Goal: Task Accomplishment & Management: Use online tool/utility

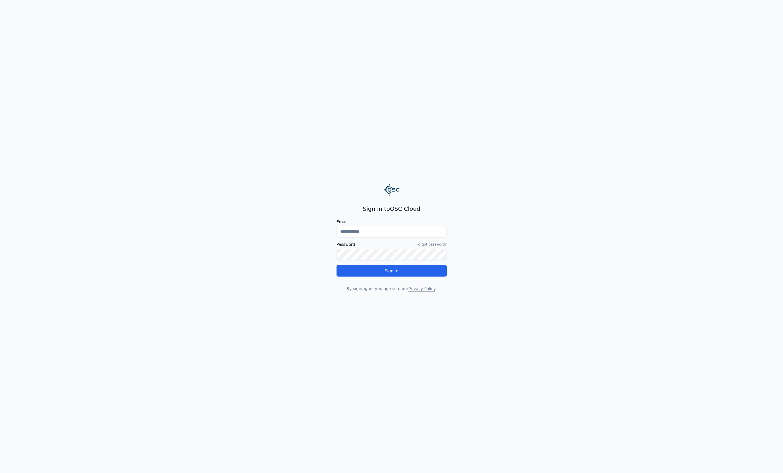
click at [389, 240] on div "Email Password Forgot password? Sign in" at bounding box center [392, 248] width 110 height 57
click at [388, 236] on input "Email" at bounding box center [392, 231] width 110 height 11
click at [389, 235] on input "Email" at bounding box center [392, 231] width 110 height 11
type input "**********"
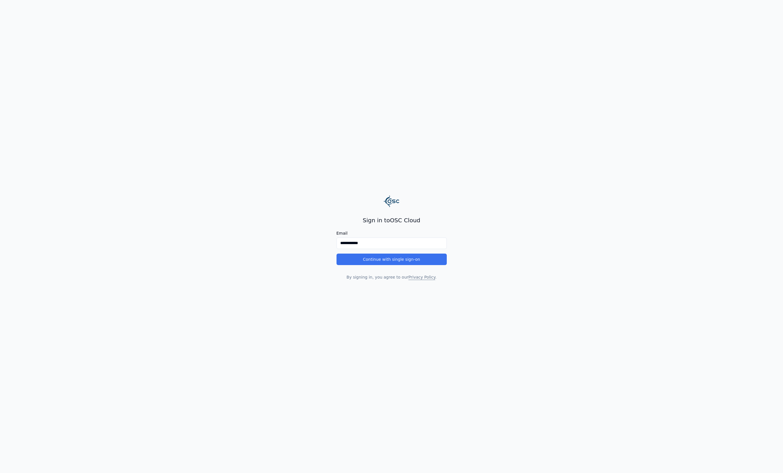
click at [391, 263] on button "Continue with single sign-on" at bounding box center [392, 259] width 110 height 11
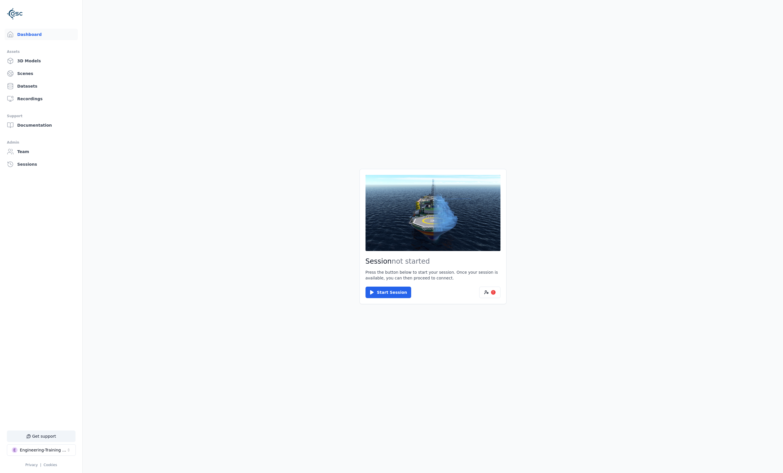
click at [478, 293] on div "Start Session !" at bounding box center [433, 292] width 135 height 11
click at [479, 292] on button "!" at bounding box center [489, 292] width 21 height 11
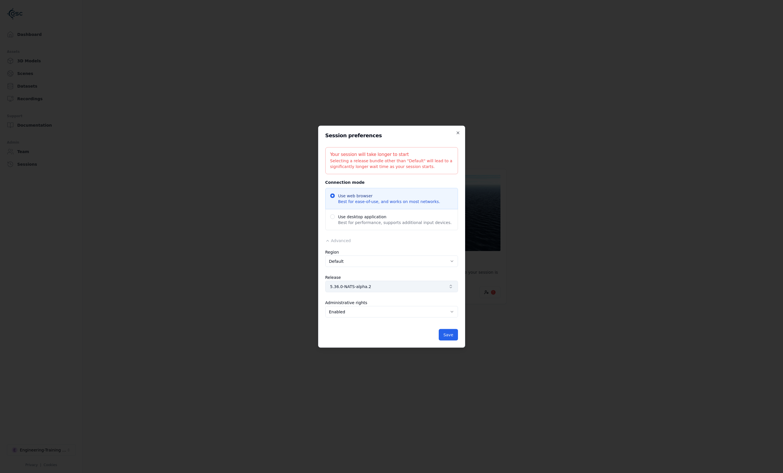
click at [351, 283] on button "5.36.0-NATS-alpha.2" at bounding box center [391, 286] width 133 height 11
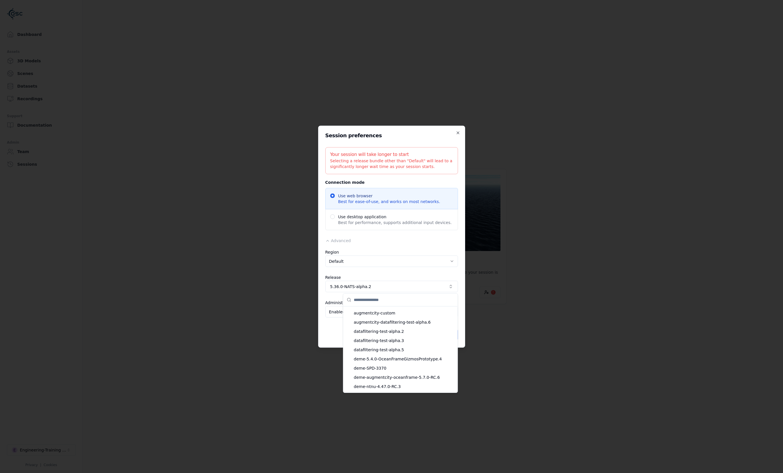
scroll to position [5319, 0]
click at [400, 303] on input "text" at bounding box center [404, 299] width 100 height 13
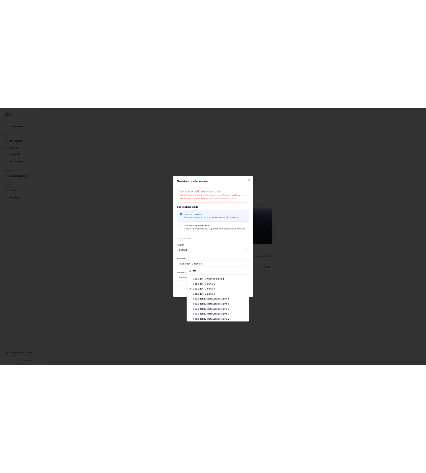
scroll to position [59, 0]
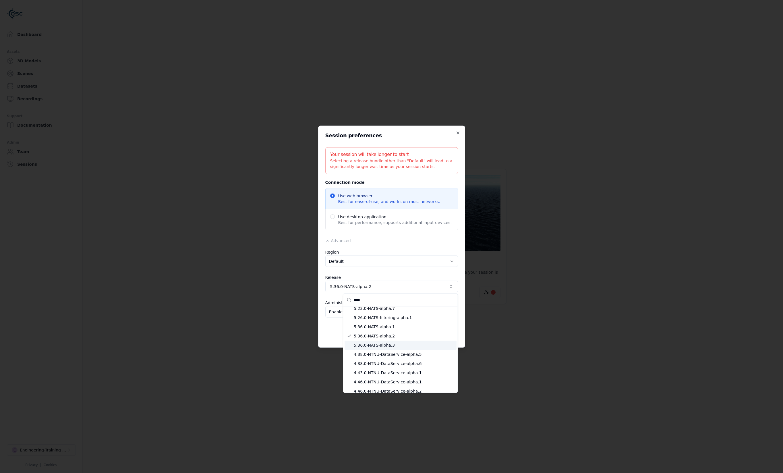
type input "****"
click at [406, 347] on span "5.36.0-NATS-alpha.3" at bounding box center [404, 345] width 100 height 6
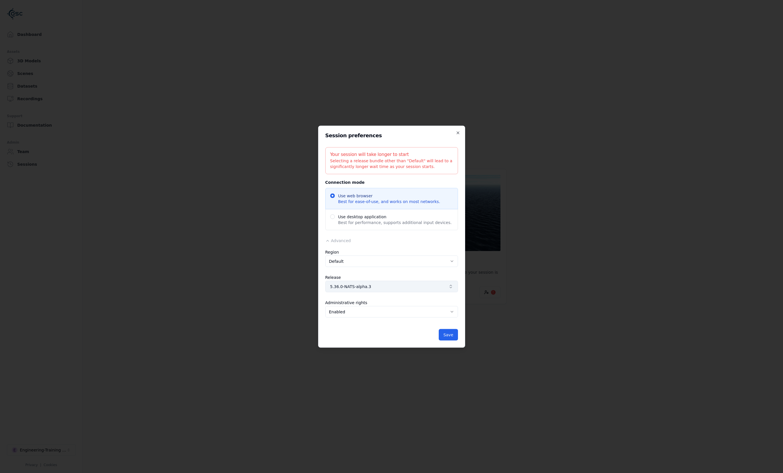
click at [340, 285] on span "5.36.0-NATS-alpha.3" at bounding box center [388, 286] width 116 height 6
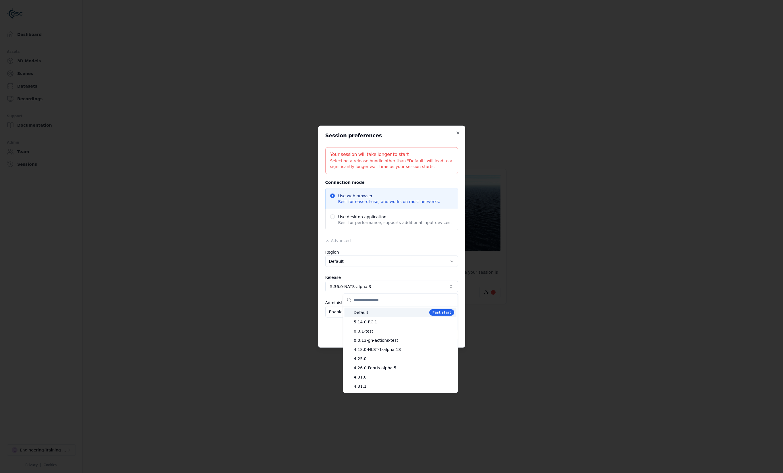
click at [373, 313] on span "Default" at bounding box center [390, 313] width 73 height 6
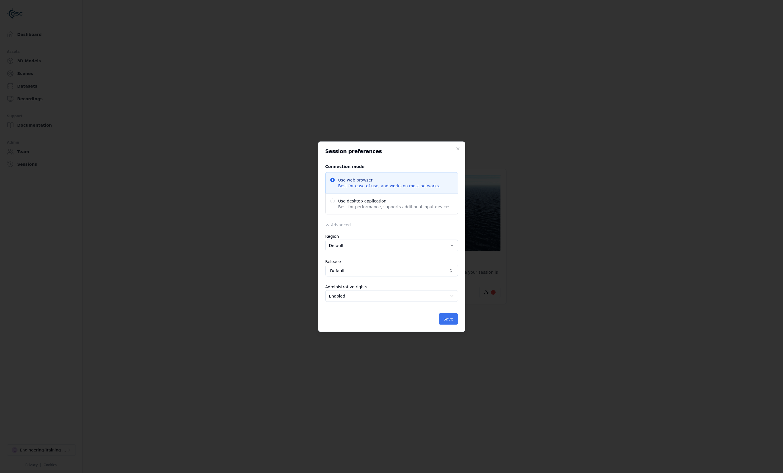
click at [453, 321] on button "Save" at bounding box center [448, 318] width 19 height 11
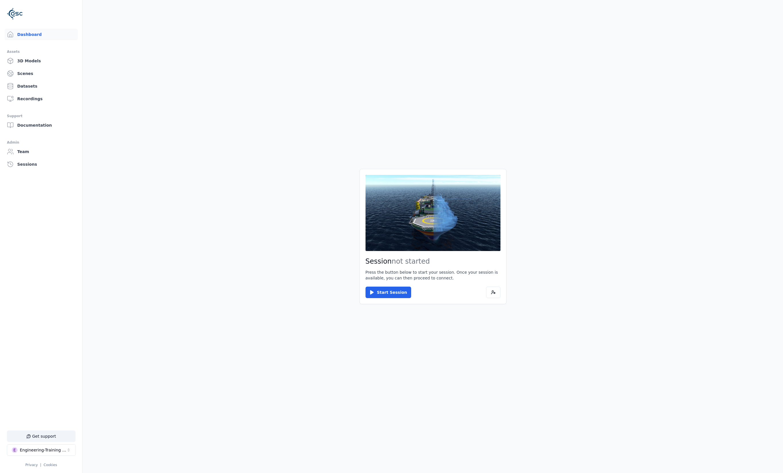
click at [106, 181] on main "Session not started Press the button below to start your session. Once your ses…" at bounding box center [433, 236] width 700 height 473
click at [49, 446] on button "E Engineering-Training (SSO Staging)" at bounding box center [41, 449] width 69 height 11
click at [41, 395] on div "Feature flags" at bounding box center [38, 395] width 66 height 9
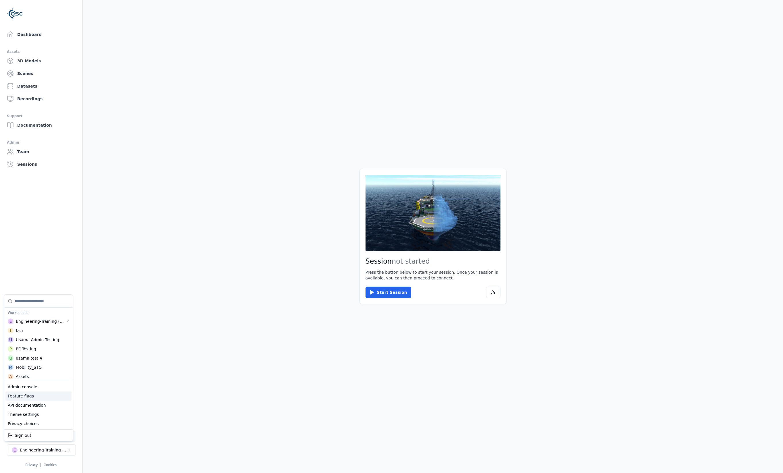
select select "****"
select select "*****"
select select "****"
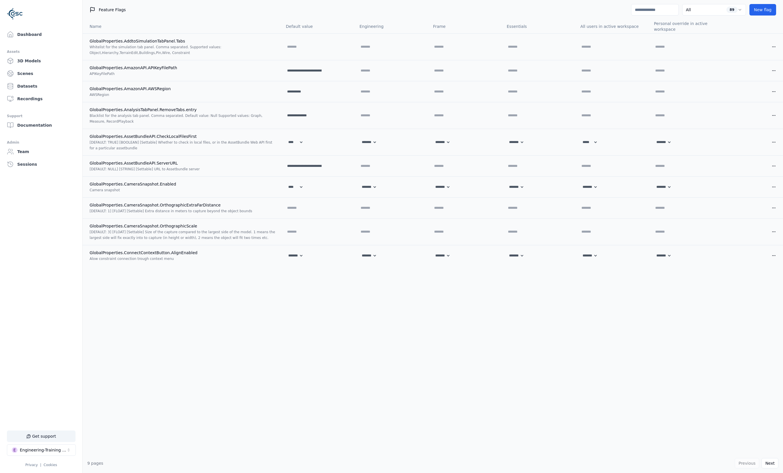
click at [642, 17] on div "Feature Flags All 89 New flag" at bounding box center [433, 10] width 700 height 20
click at [643, 14] on input at bounding box center [655, 9] width 48 height 11
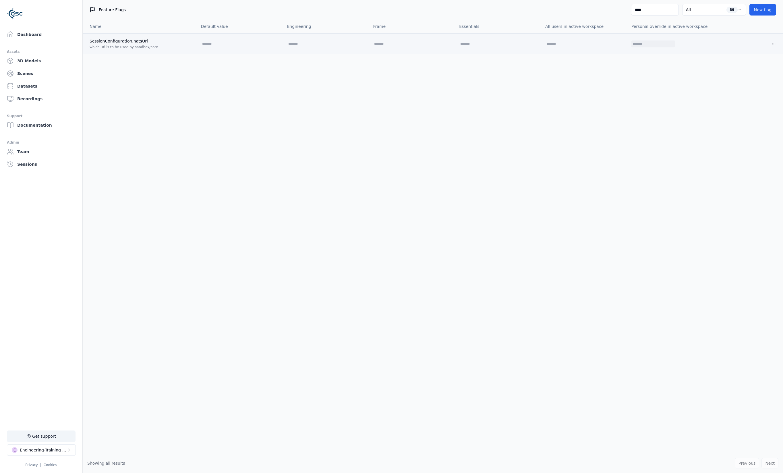
type input "****"
click at [654, 42] on input "text" at bounding box center [649, 43] width 37 height 7
type input "**********"
click at [674, 44] on icon at bounding box center [671, 44] width 5 height 5
click at [655, 12] on input "****" at bounding box center [655, 9] width 48 height 11
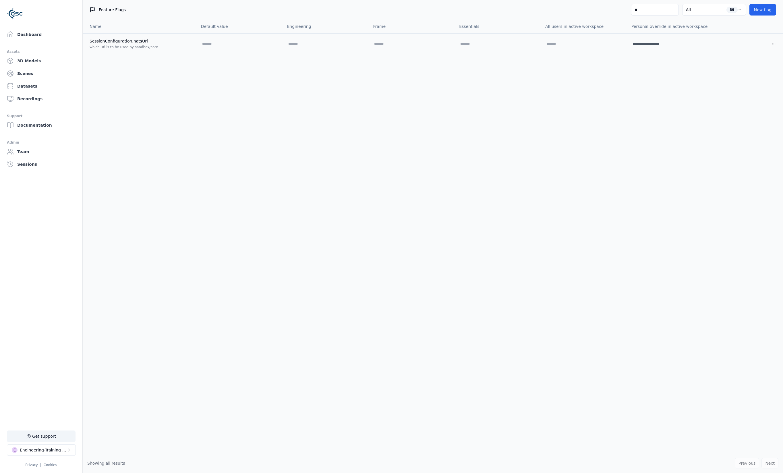
type input "**"
select select "****"
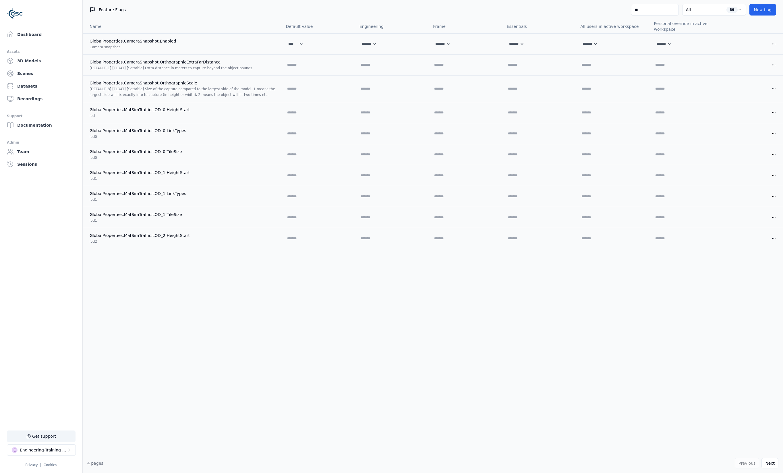
type input "***"
select select "****"
select select "*****"
select select "****"
select select "*****"
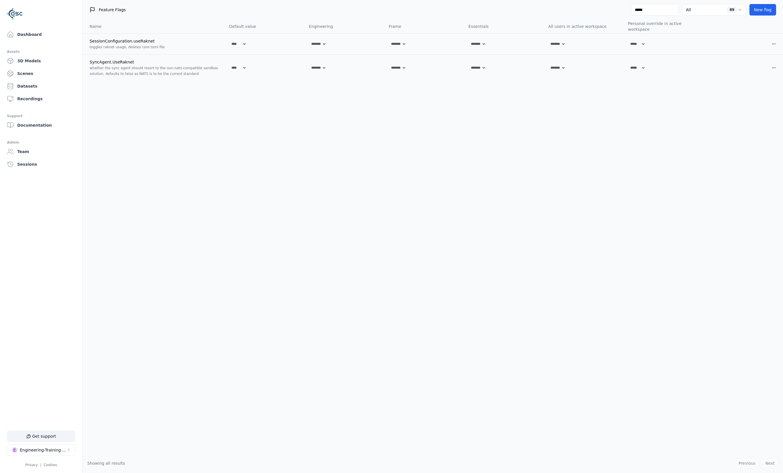
type input "******"
select select "****"
select select "*****"
select select "****"
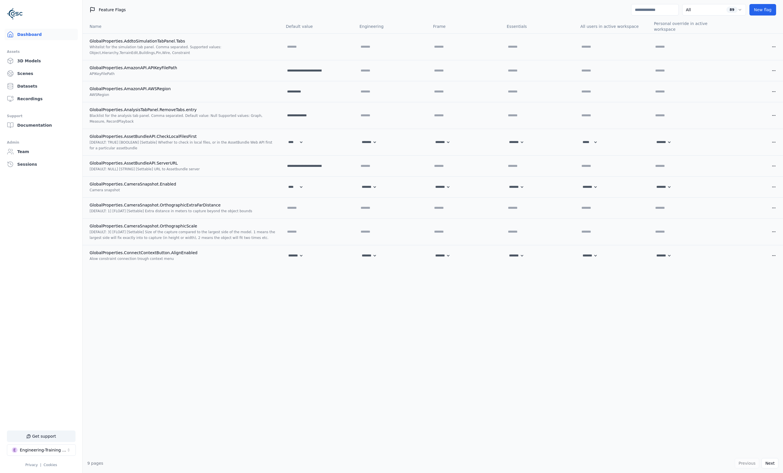
click at [67, 31] on link "Dashboard" at bounding box center [41, 34] width 73 height 11
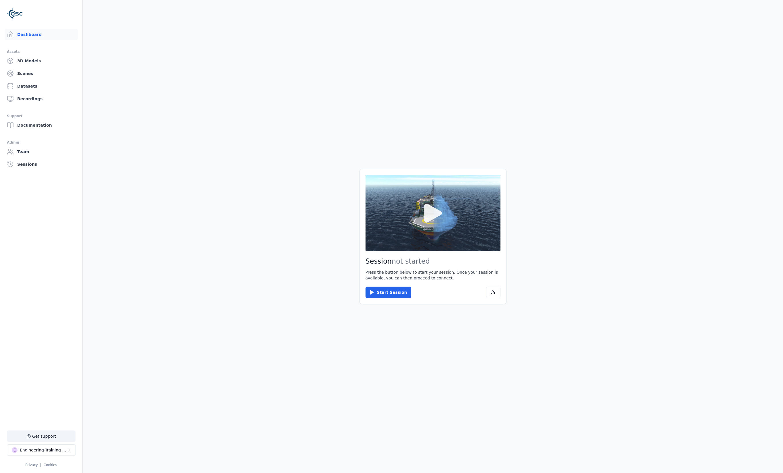
click at [490, 207] on button at bounding box center [433, 213] width 135 height 76
click at [436, 225] on icon at bounding box center [433, 213] width 28 height 28
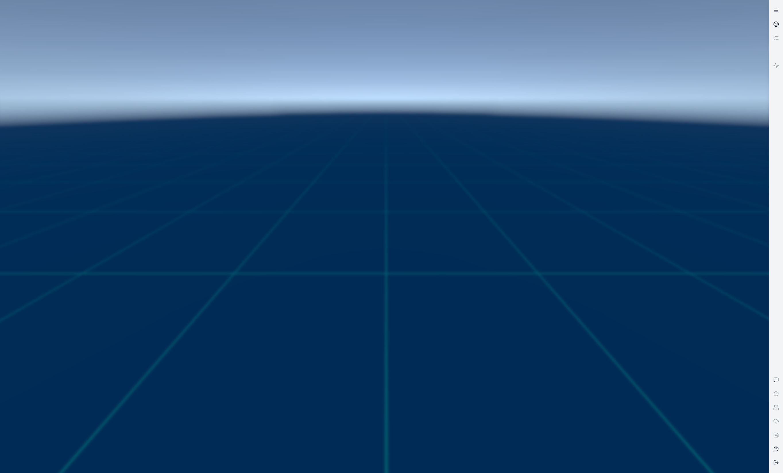
click at [779, 23] on icon at bounding box center [776, 24] width 6 height 6
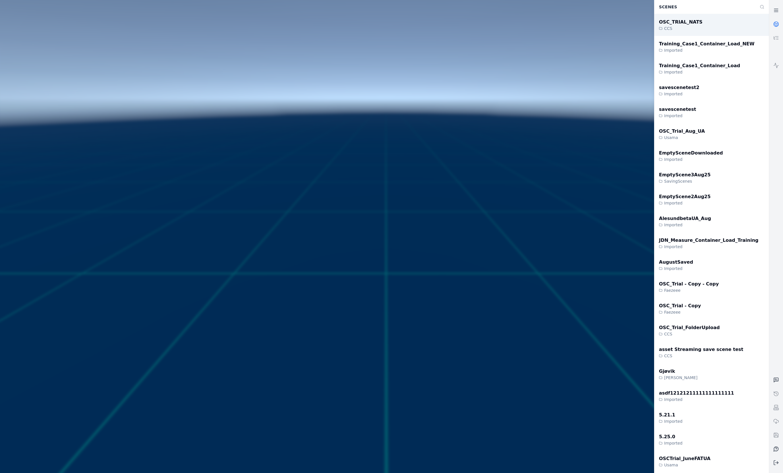
click at [673, 22] on div "OSC_TRIAL_NATS" at bounding box center [681, 22] width 44 height 7
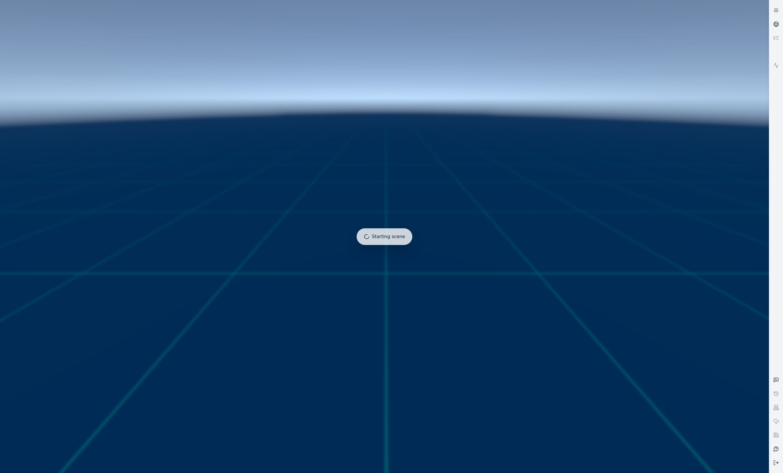
drag, startPoint x: 364, startPoint y: 231, endPoint x: 406, endPoint y: 242, distance: 43.8
click at [406, 242] on div at bounding box center [385, 236] width 774 height 477
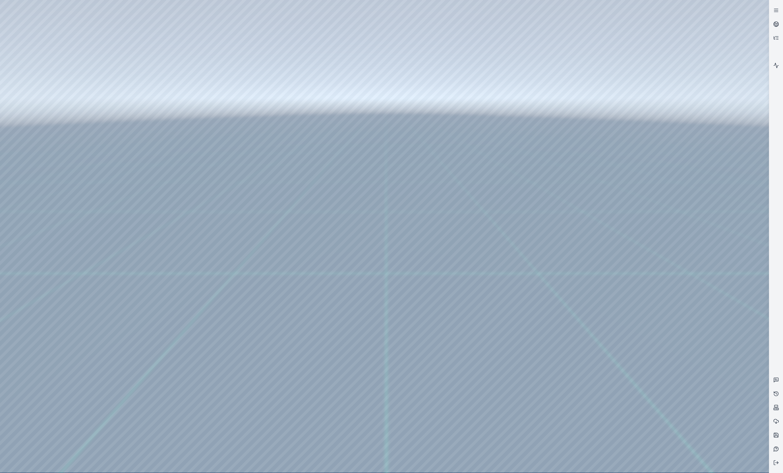
drag, startPoint x: 382, startPoint y: 227, endPoint x: 384, endPoint y: 243, distance: 15.6
drag, startPoint x: 384, startPoint y: 243, endPoint x: 390, endPoint y: 264, distance: 22.1
drag, startPoint x: 389, startPoint y: 265, endPoint x: 567, endPoint y: 291, distance: 179.9
drag, startPoint x: 396, startPoint y: 258, endPoint x: 391, endPoint y: 262, distance: 6.5
click at [781, 62] on link at bounding box center [776, 66] width 14 height 14
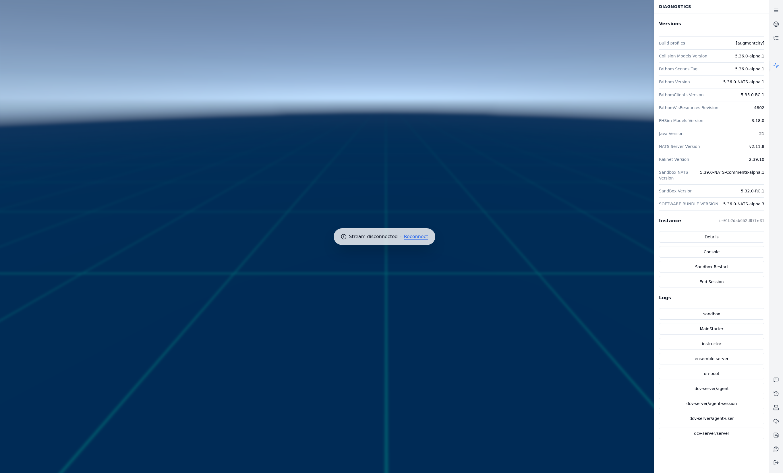
click at [413, 237] on button "Reconnect" at bounding box center [416, 236] width 24 height 5
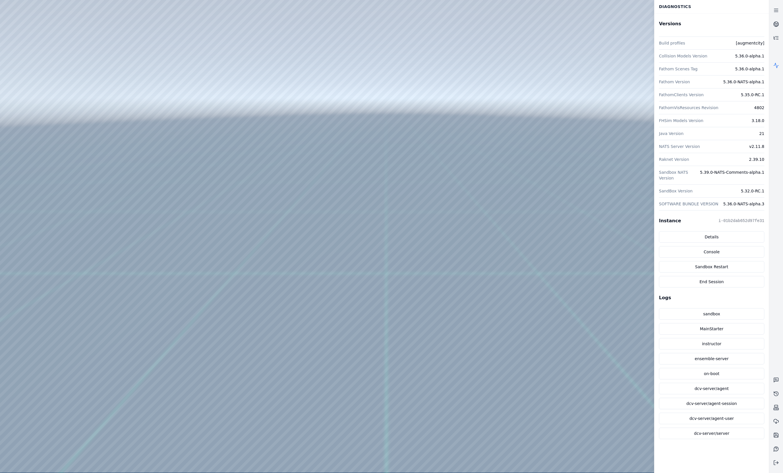
drag, startPoint x: 280, startPoint y: 308, endPoint x: 322, endPoint y: 308, distance: 41.3
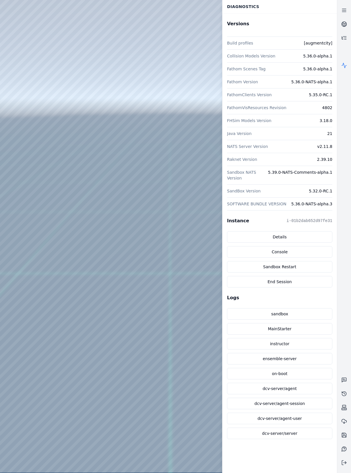
click at [48, 117] on div at bounding box center [168, 236] width 337 height 473
drag, startPoint x: 129, startPoint y: 252, endPoint x: 146, endPoint y: 267, distance: 23.0
click at [145, 267] on div at bounding box center [168, 236] width 337 height 473
drag, startPoint x: 150, startPoint y: 245, endPoint x: 140, endPoint y: 255, distance: 14.6
click at [141, 254] on div at bounding box center [168, 236] width 337 height 473
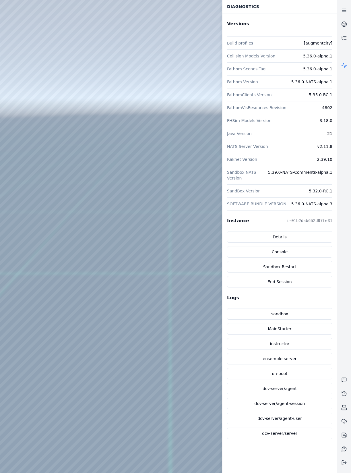
drag, startPoint x: 139, startPoint y: 254, endPoint x: 104, endPoint y: 271, distance: 38.8
click at [344, 66] on icon at bounding box center [344, 66] width 6 height 6
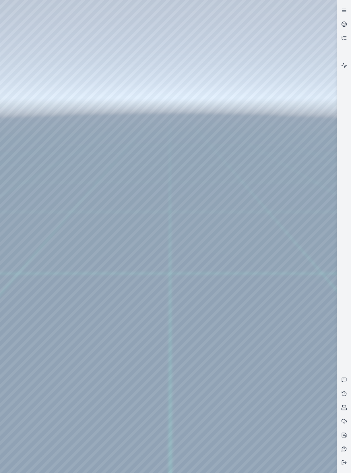
drag, startPoint x: 192, startPoint y: 170, endPoint x: 205, endPoint y: 180, distance: 16.9
click at [203, 179] on div at bounding box center [168, 236] width 337 height 473
drag, startPoint x: 196, startPoint y: 173, endPoint x: 250, endPoint y: 197, distance: 59.6
drag, startPoint x: 137, startPoint y: 241, endPoint x: 138, endPoint y: 249, distance: 8.2
click at [14, 10] on div at bounding box center [168, 236] width 337 height 473
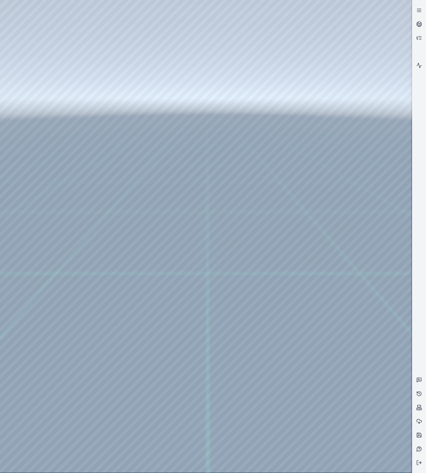
click at [133, 223] on div at bounding box center [206, 236] width 412 height 473
drag, startPoint x: 131, startPoint y: 223, endPoint x: 154, endPoint y: 229, distance: 23.1
click at [154, 229] on div at bounding box center [206, 236] width 412 height 473
drag, startPoint x: 137, startPoint y: 198, endPoint x: 169, endPoint y: 220, distance: 38.8
click at [169, 219] on div at bounding box center [206, 236] width 412 height 473
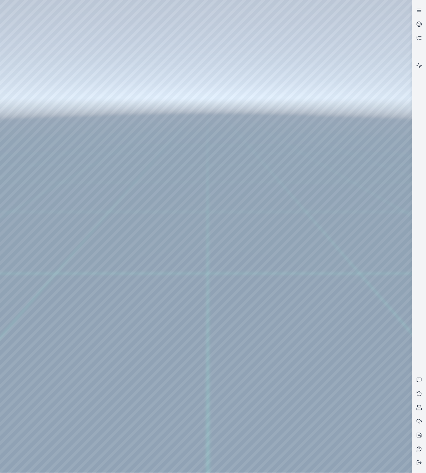
click at [175, 84] on div at bounding box center [206, 236] width 412 height 473
click at [173, 93] on div at bounding box center [206, 236] width 412 height 473
click at [168, 48] on div at bounding box center [206, 236] width 412 height 473
click at [194, 98] on div at bounding box center [206, 236] width 412 height 473
click at [185, 92] on div at bounding box center [206, 236] width 412 height 473
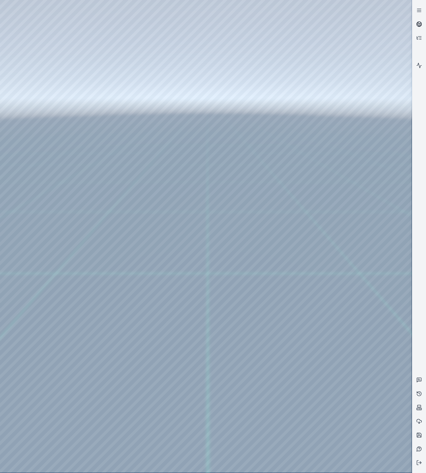
click at [415, 23] on link at bounding box center [419, 24] width 14 height 14
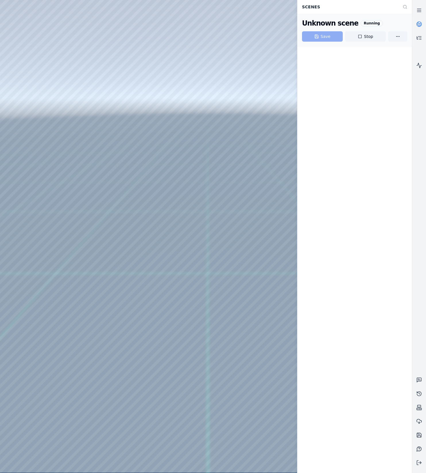
click at [416, 25] on link at bounding box center [419, 24] width 14 height 14
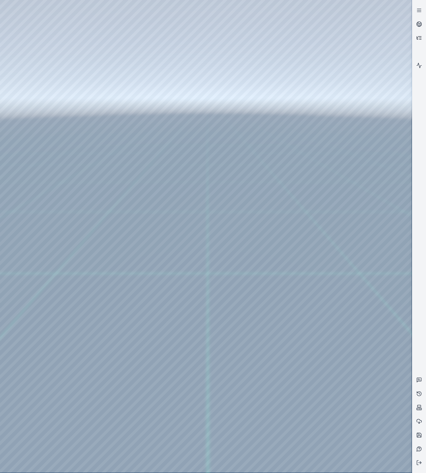
click at [419, 35] on icon at bounding box center [419, 38] width 6 height 6
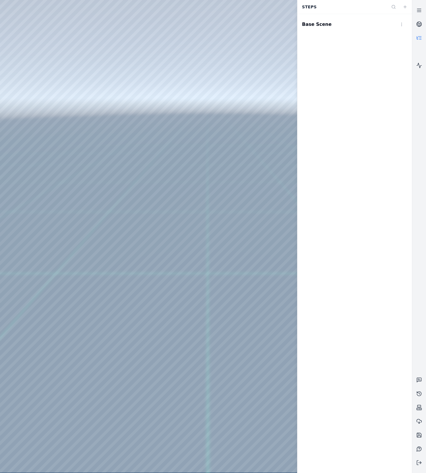
click at [419, 35] on icon at bounding box center [419, 38] width 6 height 6
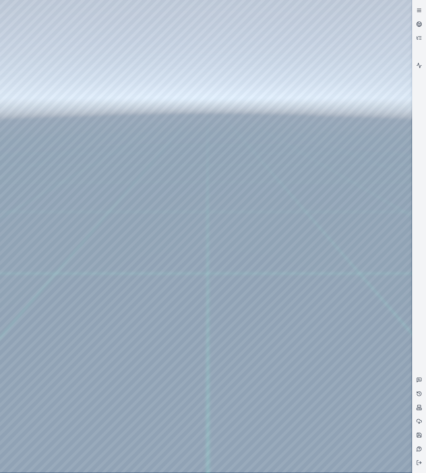
drag, startPoint x: 421, startPoint y: 9, endPoint x: 419, endPoint y: 14, distance: 5.3
click at [421, 9] on icon at bounding box center [419, 10] width 6 height 6
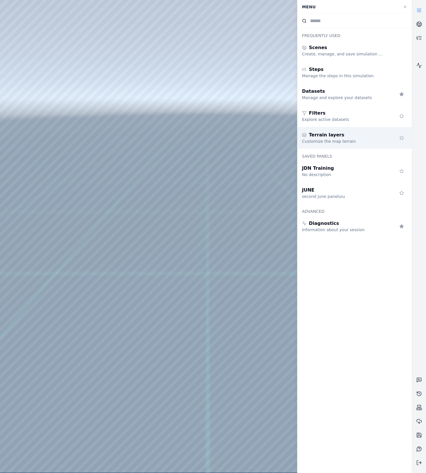
click at [327, 134] on span "Terrain layers" at bounding box center [326, 135] width 35 height 7
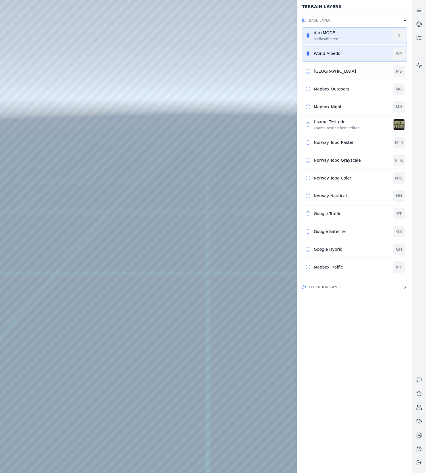
click at [335, 74] on div "[GEOGRAPHIC_DATA]" at bounding box center [354, 71] width 105 height 17
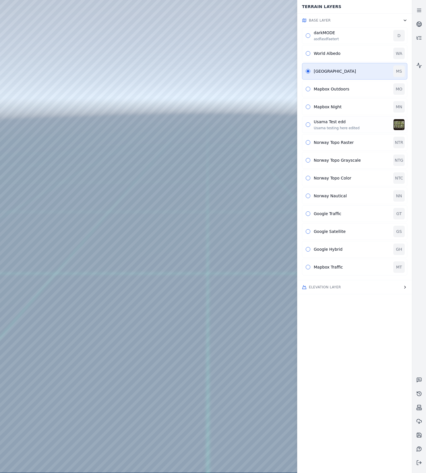
click at [330, 123] on div "Usama Test edd" at bounding box center [352, 122] width 76 height 6
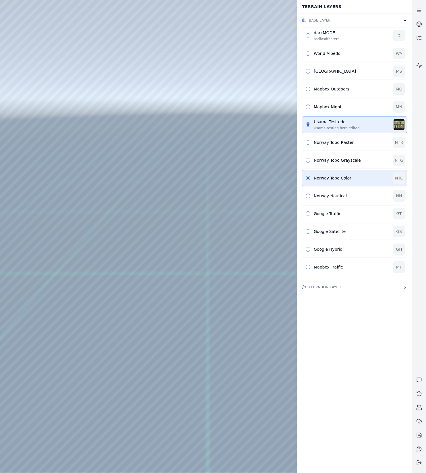
click at [328, 147] on div "Norway Topo Raster NTR" at bounding box center [354, 142] width 105 height 17
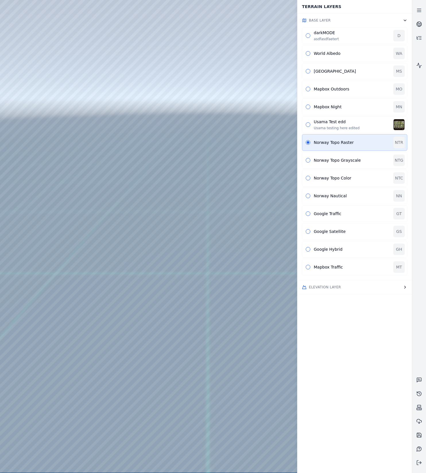
drag, startPoint x: 169, startPoint y: 141, endPoint x: 291, endPoint y: 135, distance: 121.6
drag, startPoint x: 139, startPoint y: 144, endPoint x: 174, endPoint y: 135, distance: 36.2
drag, startPoint x: 163, startPoint y: 140, endPoint x: 152, endPoint y: 143, distance: 11.4
click at [173, 198] on div at bounding box center [206, 236] width 412 height 473
click at [172, 227] on div at bounding box center [206, 236] width 412 height 473
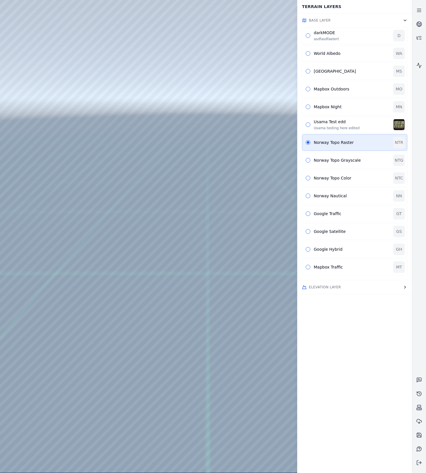
click at [165, 234] on div at bounding box center [206, 236] width 412 height 473
click at [165, 239] on div at bounding box center [206, 236] width 412 height 473
click at [172, 222] on div at bounding box center [206, 236] width 412 height 473
click at [420, 380] on icon at bounding box center [419, 380] width 6 height 6
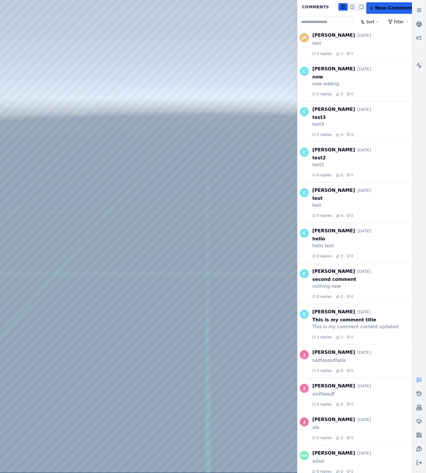
click at [391, 11] on button "+ New Comment" at bounding box center [391, 7] width 50 height 11
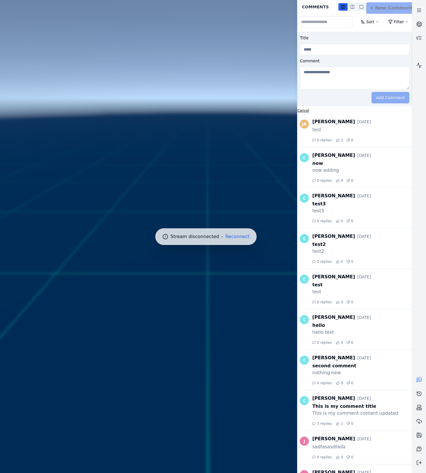
click at [301, 112] on button "Cancel" at bounding box center [303, 110] width 12 height 5
